Goal: Transaction & Acquisition: Download file/media

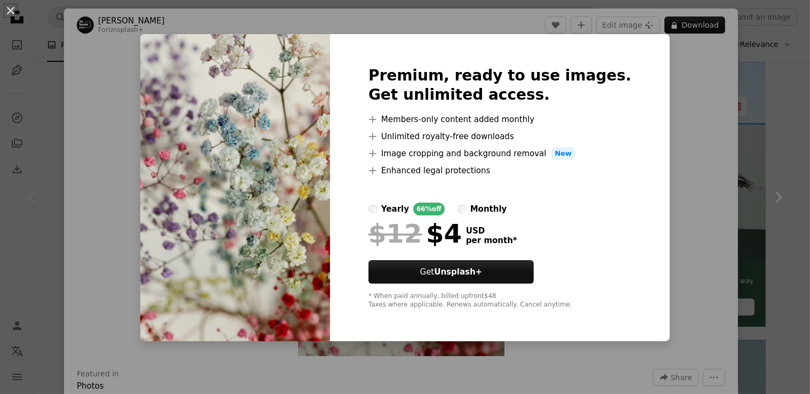
scroll to position [225, 0]
click at [330, 167] on img at bounding box center [235, 187] width 190 height 307
click at [284, 138] on img at bounding box center [235, 187] width 190 height 307
click at [739, 53] on div "An X shape Premium, ready to use images. Get unlimited access. A plus sign Memb…" at bounding box center [405, 197] width 810 height 394
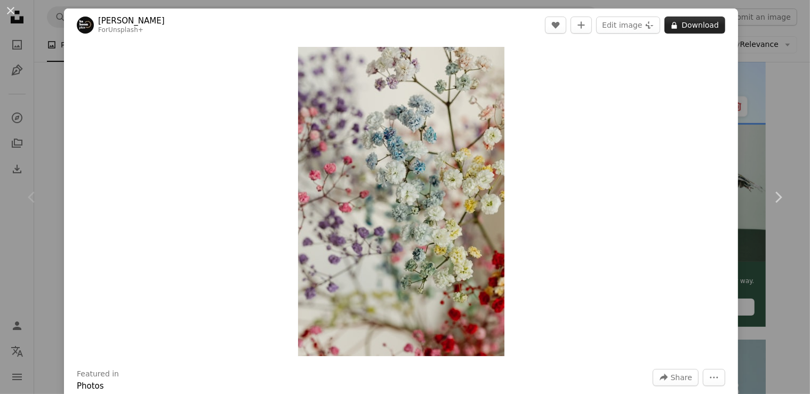
click at [695, 29] on button "A lock Download" at bounding box center [694, 25] width 61 height 17
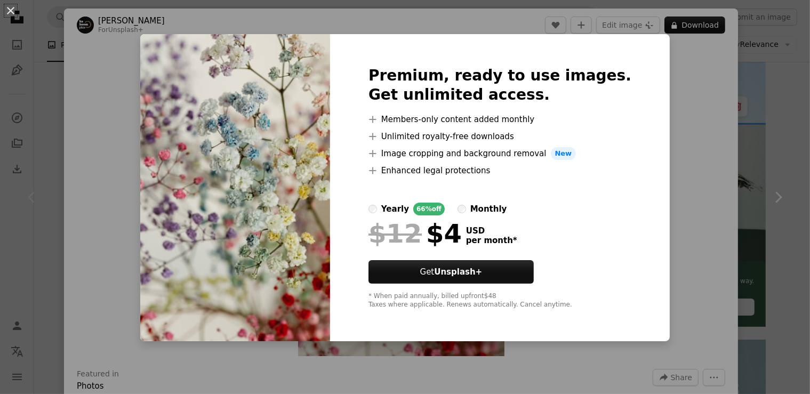
click at [691, 175] on div "An X shape Premium, ready to use images. Get unlimited access. A plus sign Memb…" at bounding box center [405, 197] width 810 height 394
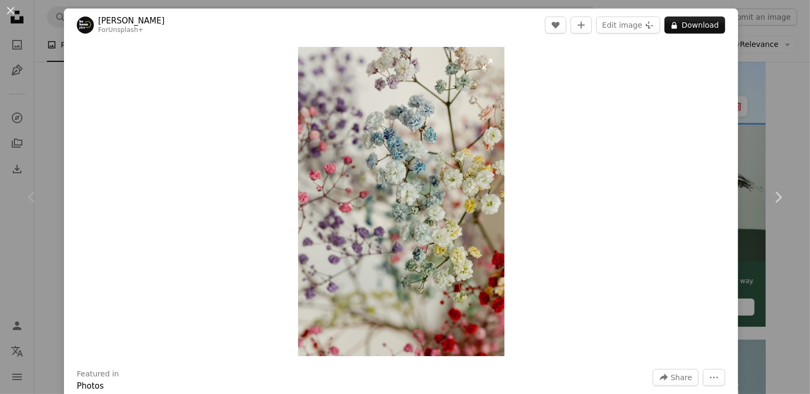
click at [366, 224] on img "Zoom in on this image" at bounding box center [401, 201] width 206 height 309
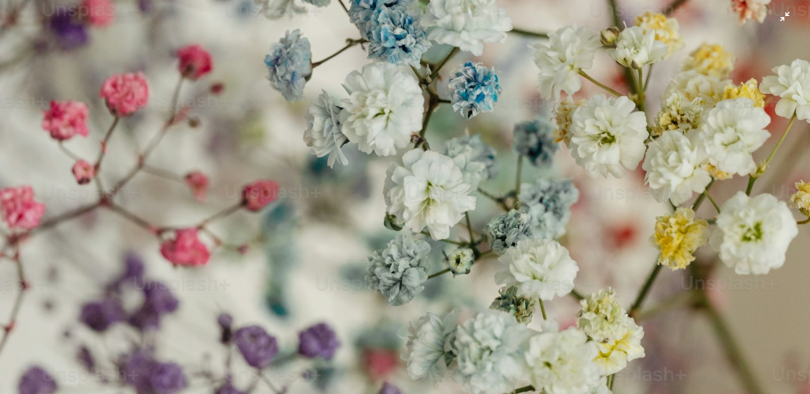
scroll to position [640, 0]
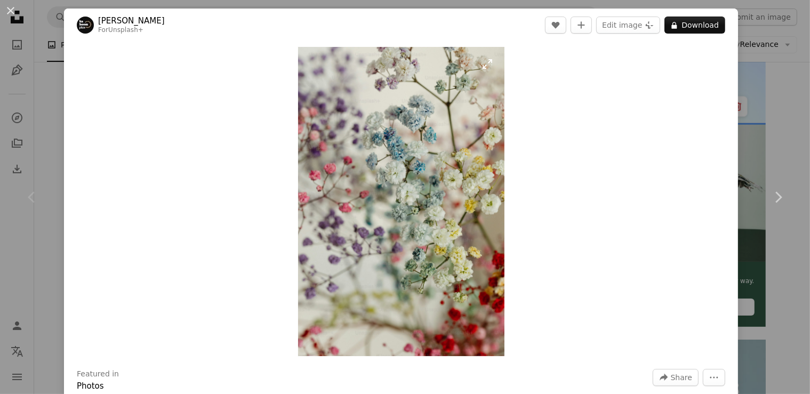
click at [402, 103] on img "Zoom in on this image" at bounding box center [401, 201] width 206 height 309
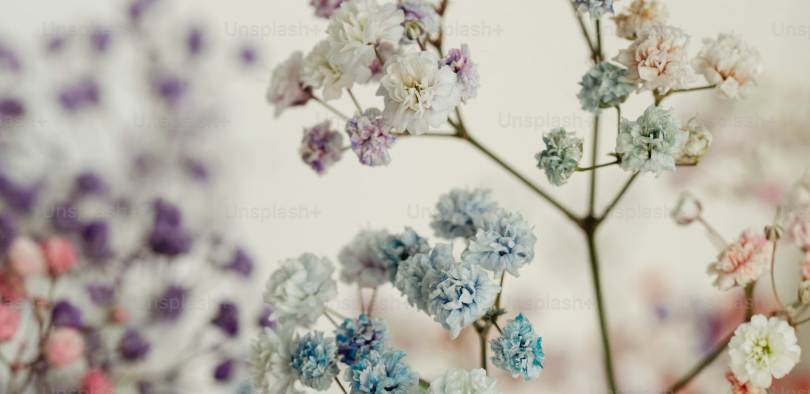
scroll to position [404, 0]
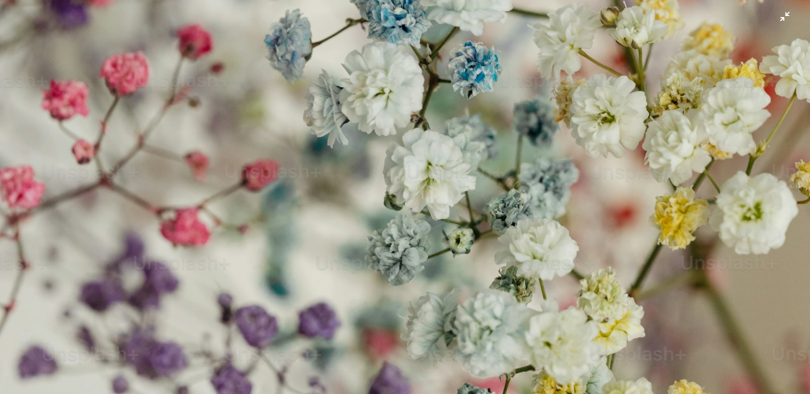
click at [350, 126] on img "Zoom out on this image" at bounding box center [404, 203] width 811 height 1216
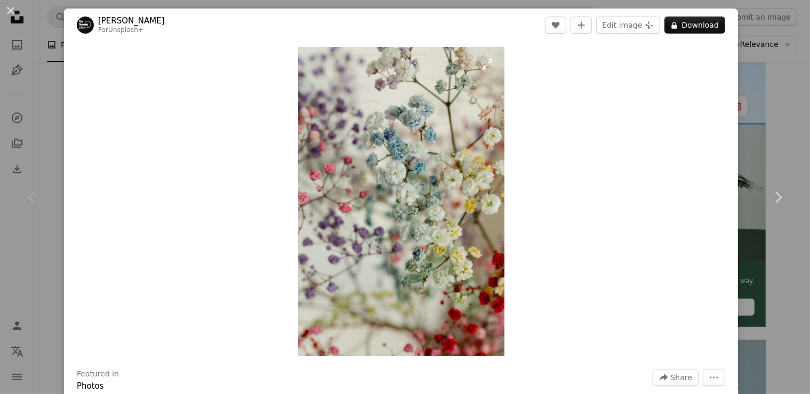
click at [402, 118] on img "Zoom in on this image" at bounding box center [401, 201] width 206 height 309
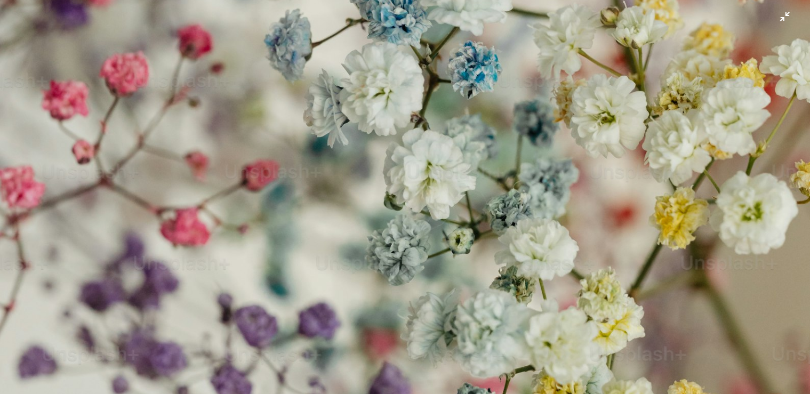
click at [572, 106] on img "Zoom out on this image" at bounding box center [404, 203] width 811 height 1216
click at [572, 106] on div "Zoom in Zoom out" at bounding box center [401, 202] width 674 height 320
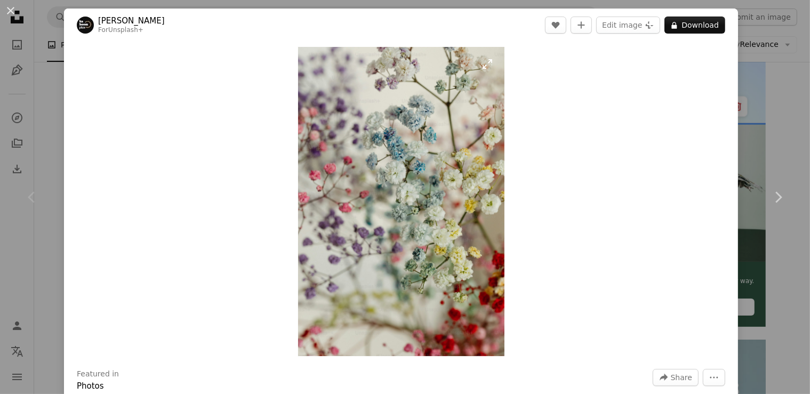
click at [453, 135] on img "Zoom in on this image" at bounding box center [401, 201] width 206 height 309
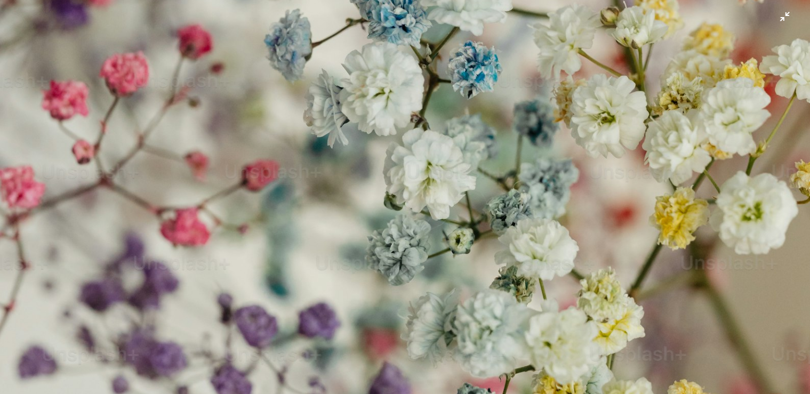
click at [453, 135] on img "Zoom out on this image" at bounding box center [404, 203] width 811 height 1216
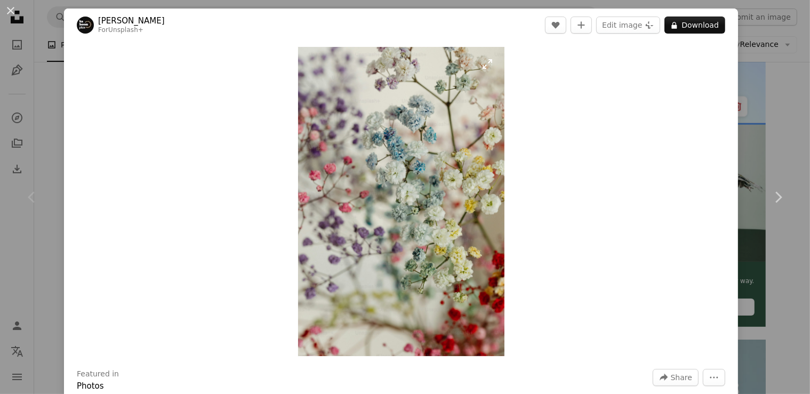
click at [453, 134] on img "Zoom in on this image" at bounding box center [401, 201] width 206 height 309
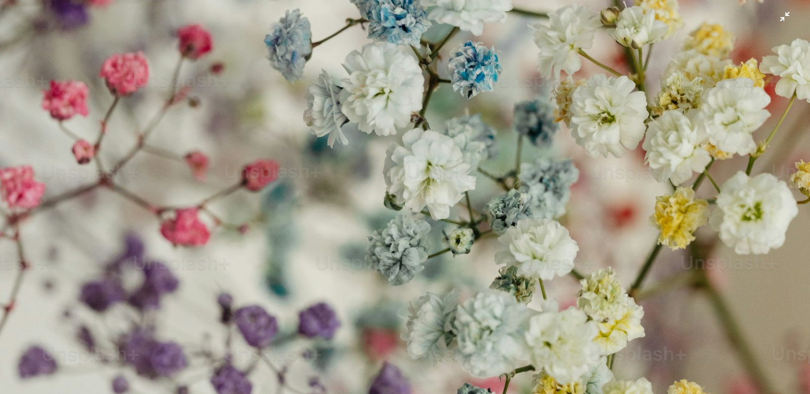
click at [456, 133] on img "Zoom out on this image" at bounding box center [404, 203] width 811 height 1216
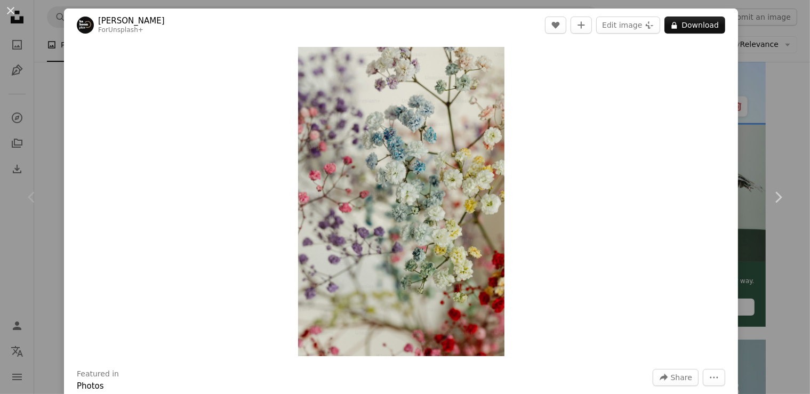
click at [784, 191] on icon "Chevron right" at bounding box center [777, 197] width 17 height 17
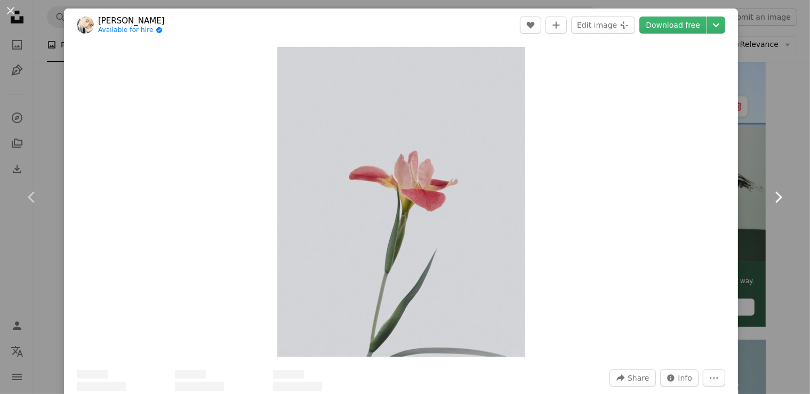
click at [781, 195] on icon "Chevron right" at bounding box center [777, 197] width 17 height 17
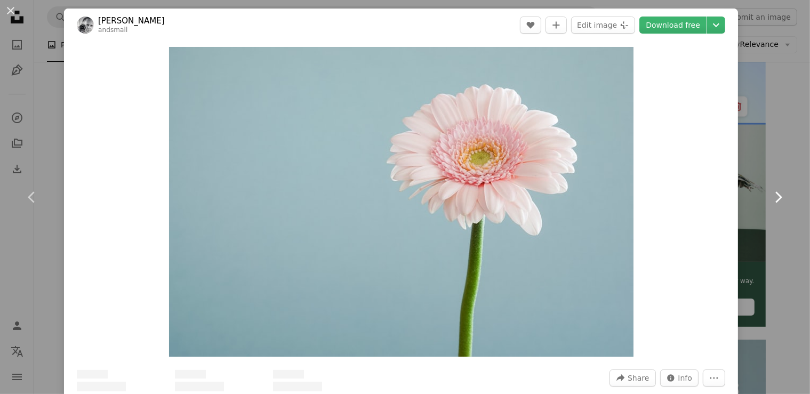
click at [781, 195] on icon "Chevron right" at bounding box center [777, 197] width 17 height 17
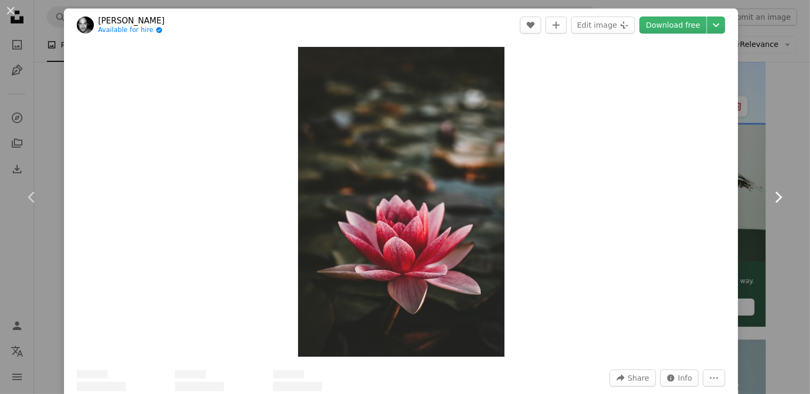
click at [781, 195] on icon "Chevron right" at bounding box center [777, 197] width 17 height 17
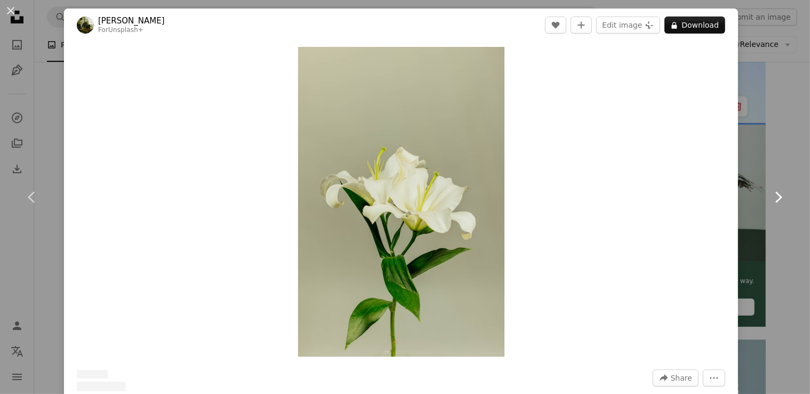
click at [781, 195] on icon "Chevron right" at bounding box center [777, 197] width 17 height 17
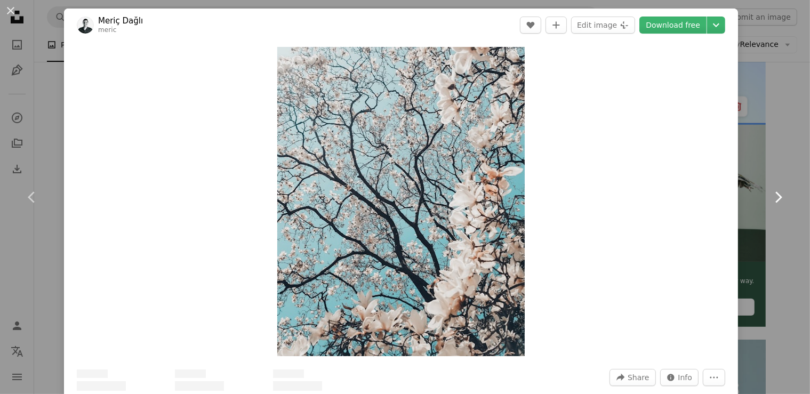
click at [781, 195] on icon "Chevron right" at bounding box center [777, 197] width 17 height 17
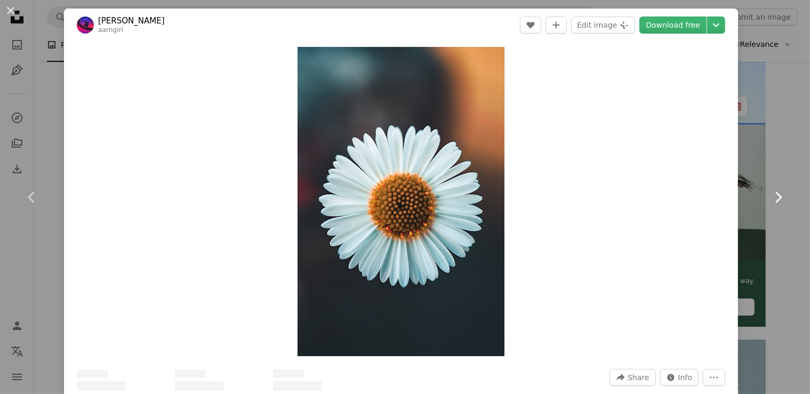
click at [781, 195] on icon "Chevron right" at bounding box center [777, 197] width 17 height 17
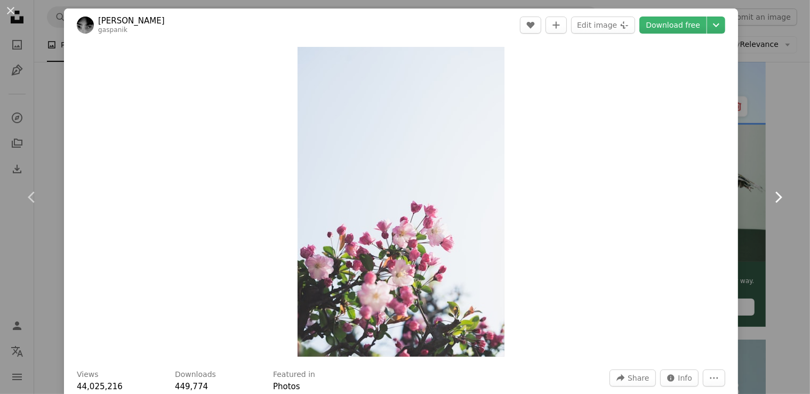
click at [781, 195] on icon "Chevron right" at bounding box center [777, 197] width 17 height 17
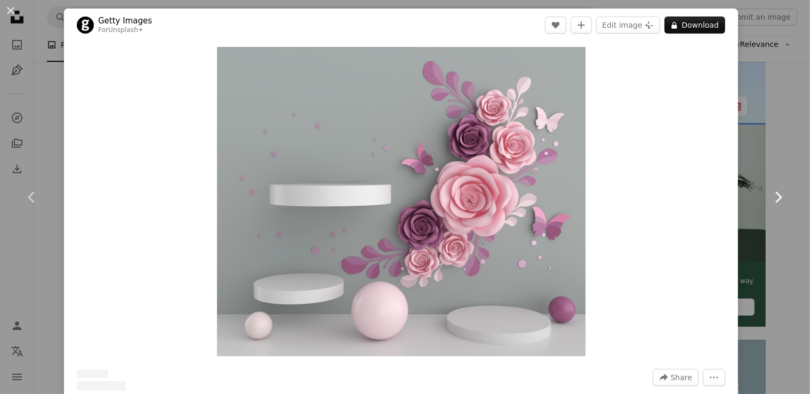
click at [781, 195] on icon "Chevron right" at bounding box center [777, 197] width 17 height 17
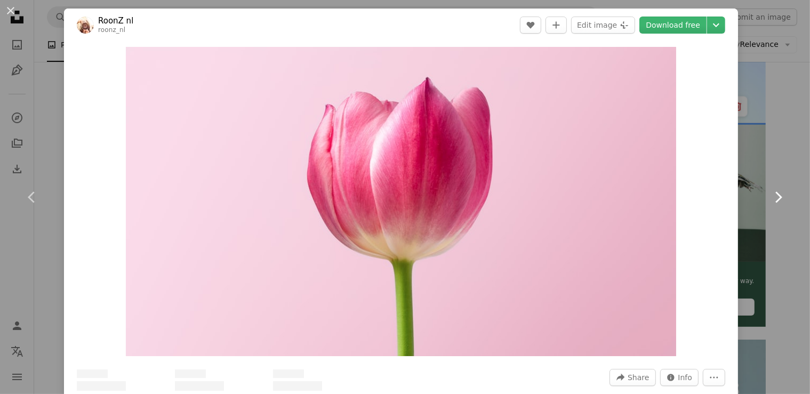
click at [781, 195] on icon "Chevron right" at bounding box center [777, 197] width 17 height 17
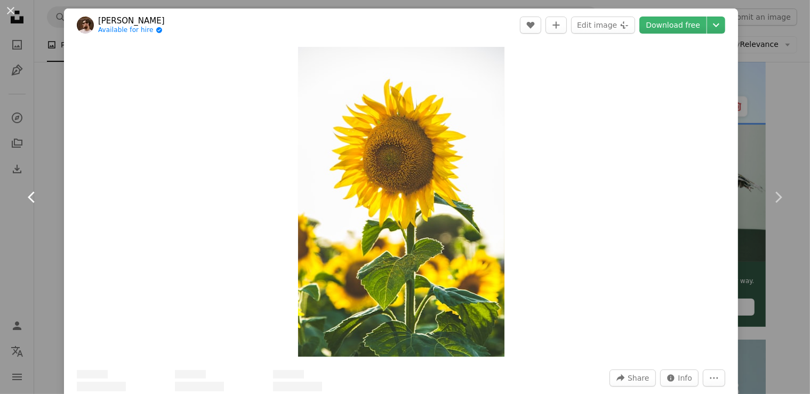
click at [32, 197] on icon "Chevron left" at bounding box center [31, 197] width 17 height 17
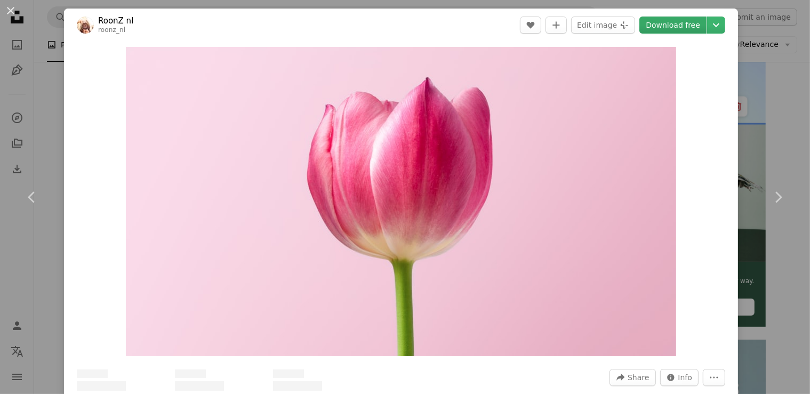
click at [682, 27] on link "Download free" at bounding box center [672, 25] width 67 height 17
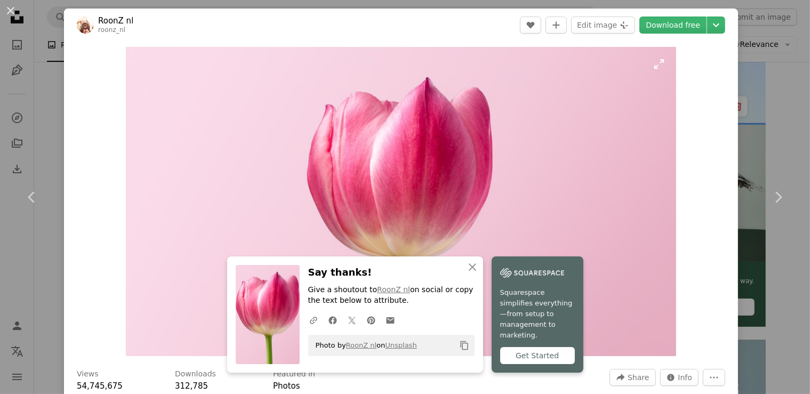
click at [282, 209] on img "Zoom in on this image" at bounding box center [401, 201] width 550 height 309
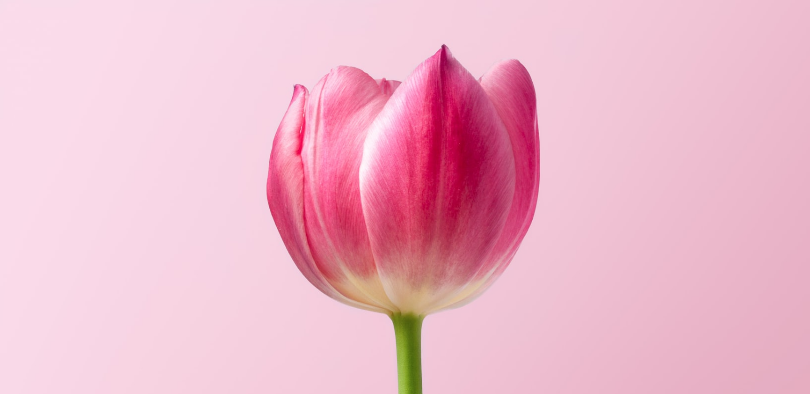
scroll to position [28, 0]
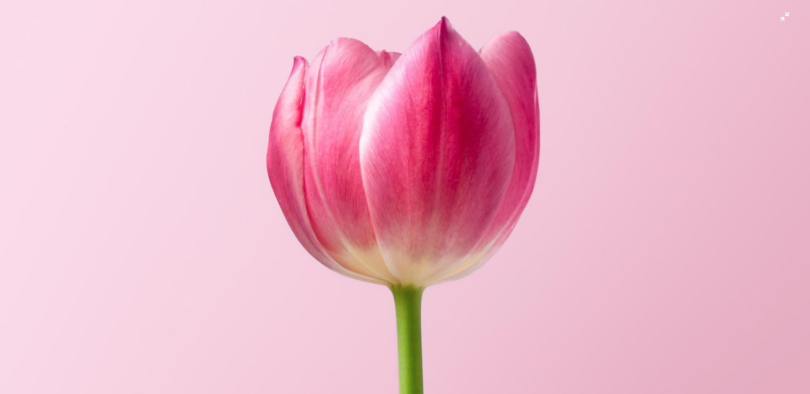
click at [790, 101] on img "Zoom out on this image" at bounding box center [404, 199] width 811 height 456
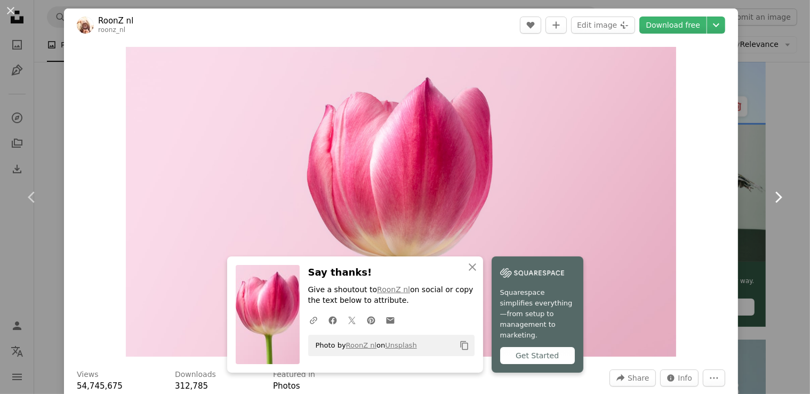
click at [758, 190] on link "Chevron right" at bounding box center [778, 197] width 64 height 102
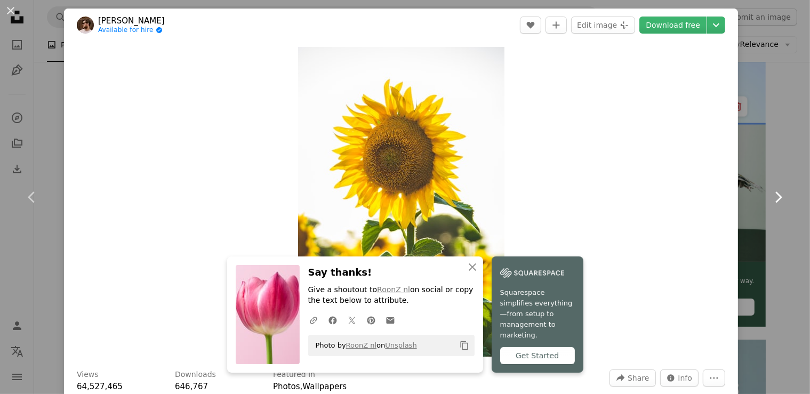
click at [777, 193] on icon at bounding box center [778, 196] width 7 height 11
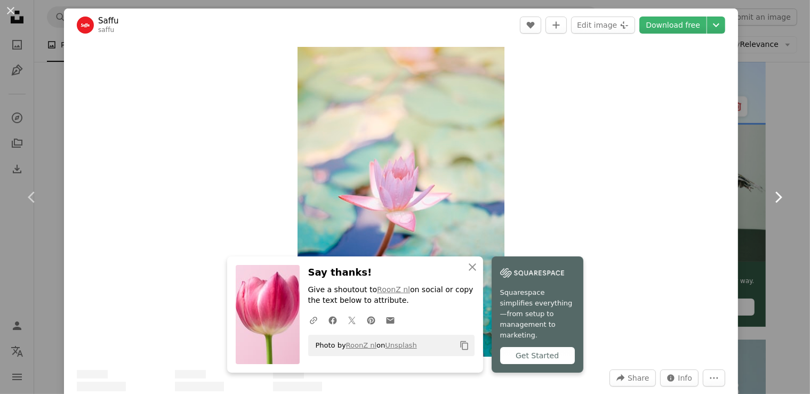
click at [777, 193] on icon at bounding box center [778, 196] width 7 height 11
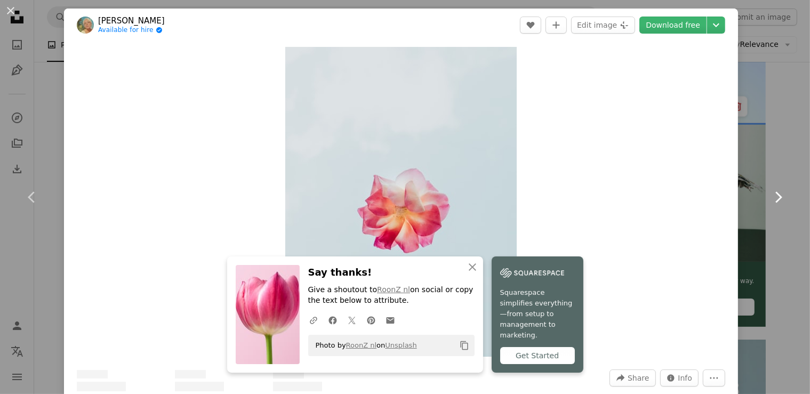
click at [777, 193] on icon at bounding box center [778, 196] width 7 height 11
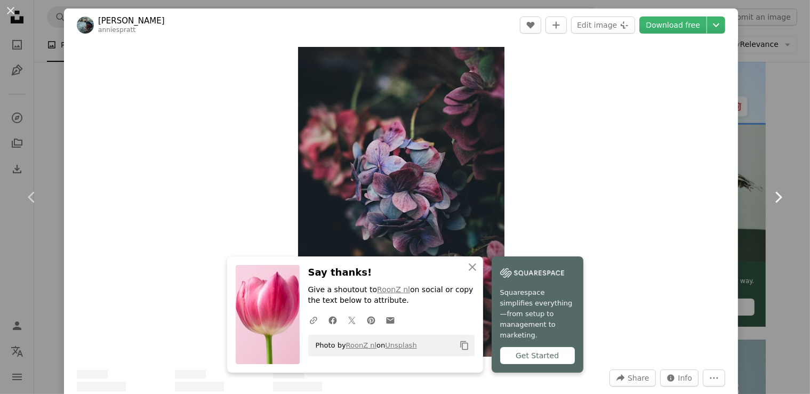
click at [777, 193] on icon at bounding box center [778, 196] width 7 height 11
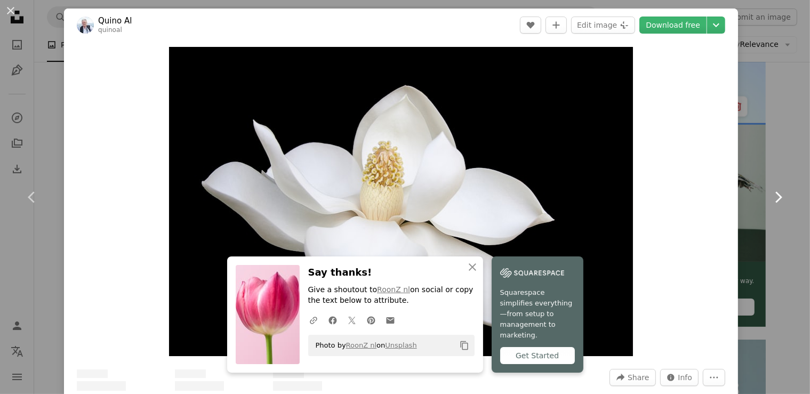
click at [777, 193] on icon at bounding box center [778, 196] width 7 height 11
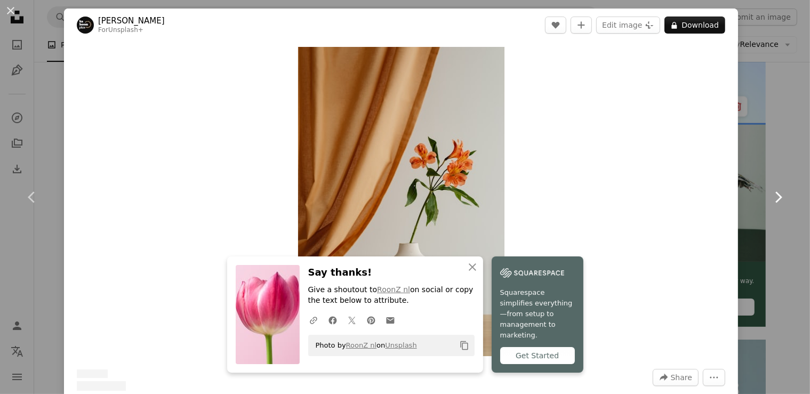
click at [777, 193] on icon at bounding box center [778, 196] width 7 height 11
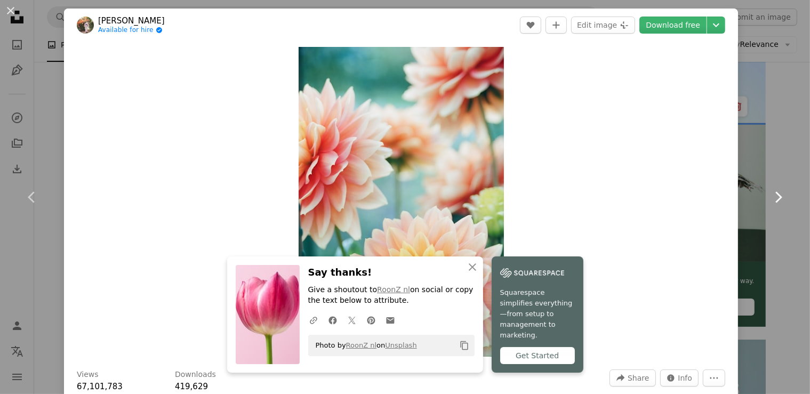
click at [777, 193] on icon at bounding box center [778, 196] width 7 height 11
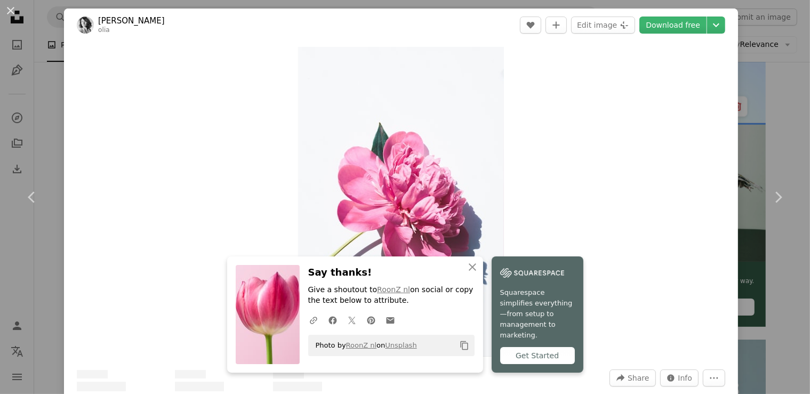
click at [149, 223] on div "Zoom in" at bounding box center [401, 202] width 674 height 320
click at [30, 191] on icon "Chevron left" at bounding box center [31, 197] width 17 height 17
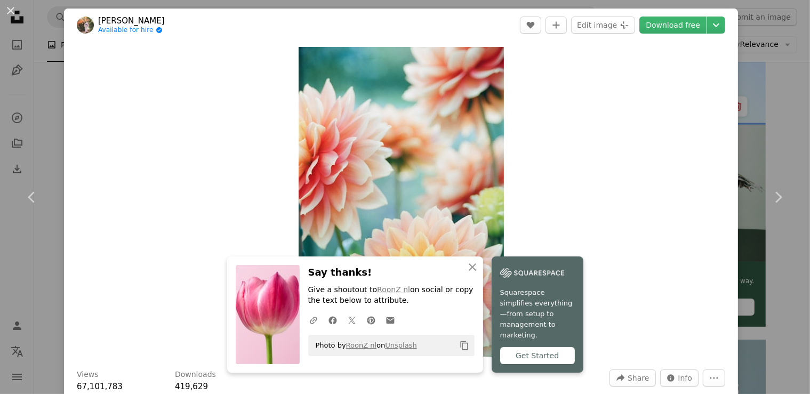
click at [556, 183] on div "Zoom in" at bounding box center [401, 202] width 674 height 320
click at [470, 271] on icon "button" at bounding box center [472, 266] width 7 height 7
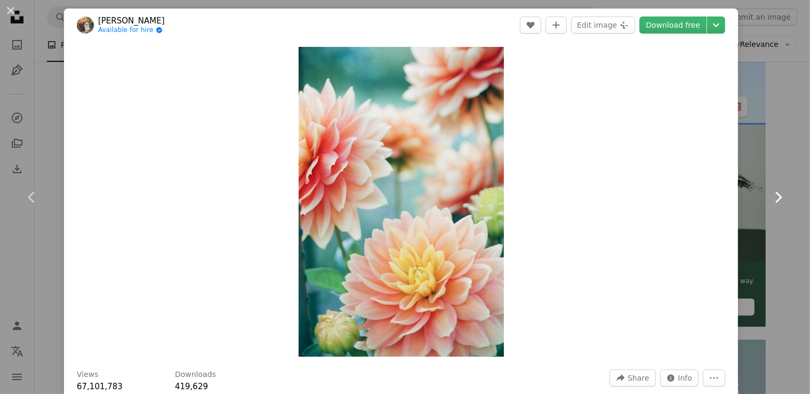
click at [758, 208] on link "Chevron right" at bounding box center [778, 197] width 64 height 102
